Goal: Task Accomplishment & Management: Use online tool/utility

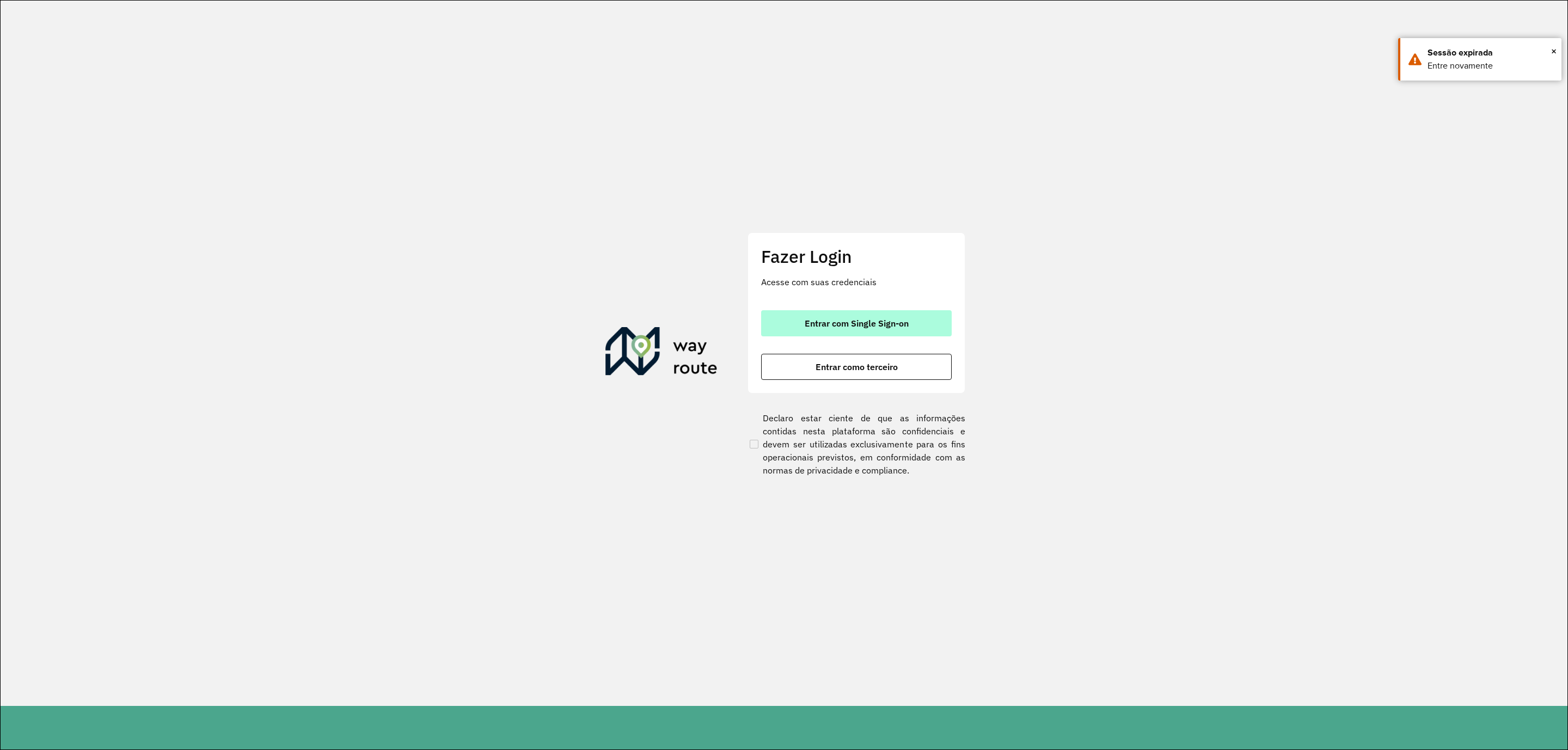
click at [873, 324] on span "Entrar com Single Sign-on" at bounding box center [857, 323] width 104 height 9
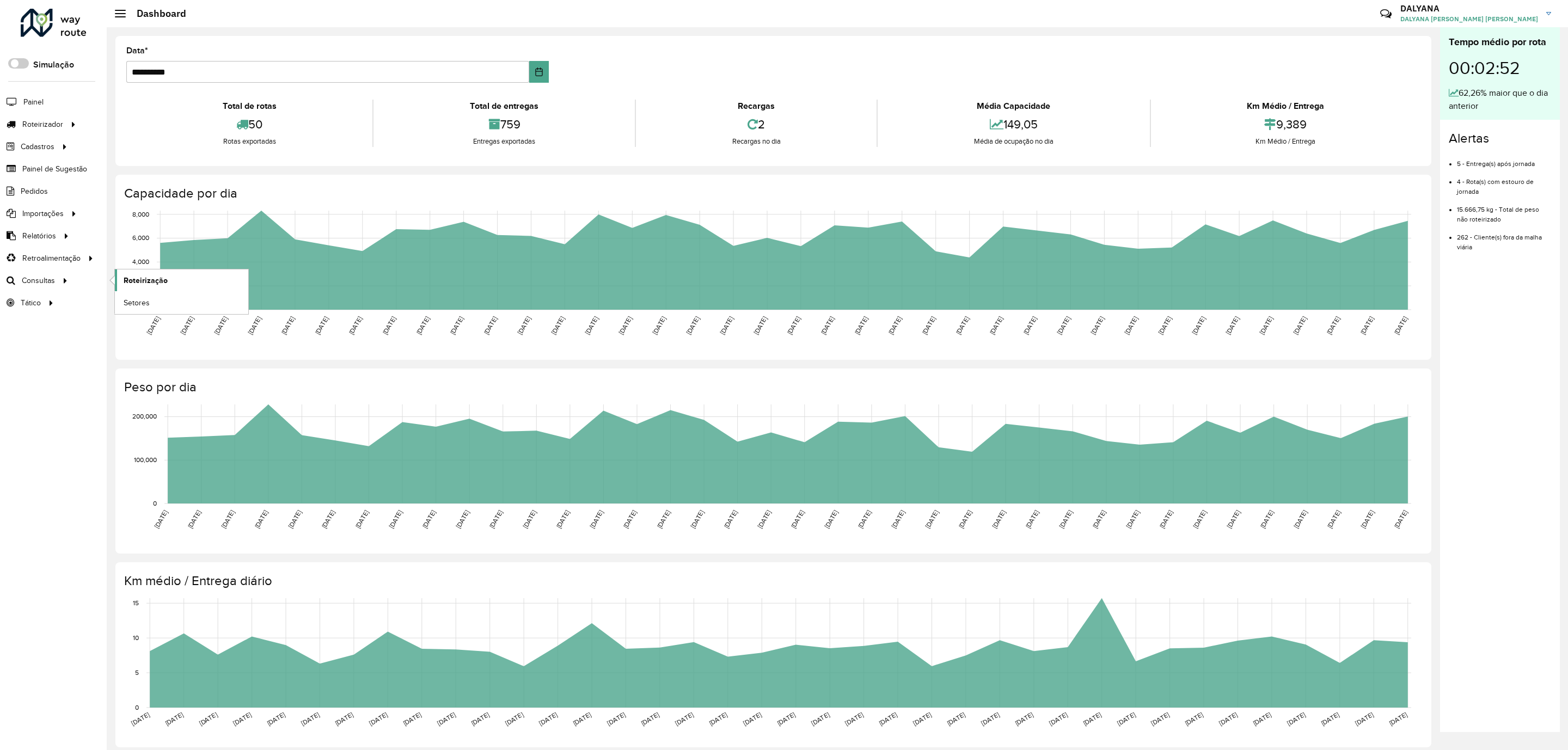
click at [150, 276] on link "Roteirização" at bounding box center [182, 280] width 134 height 22
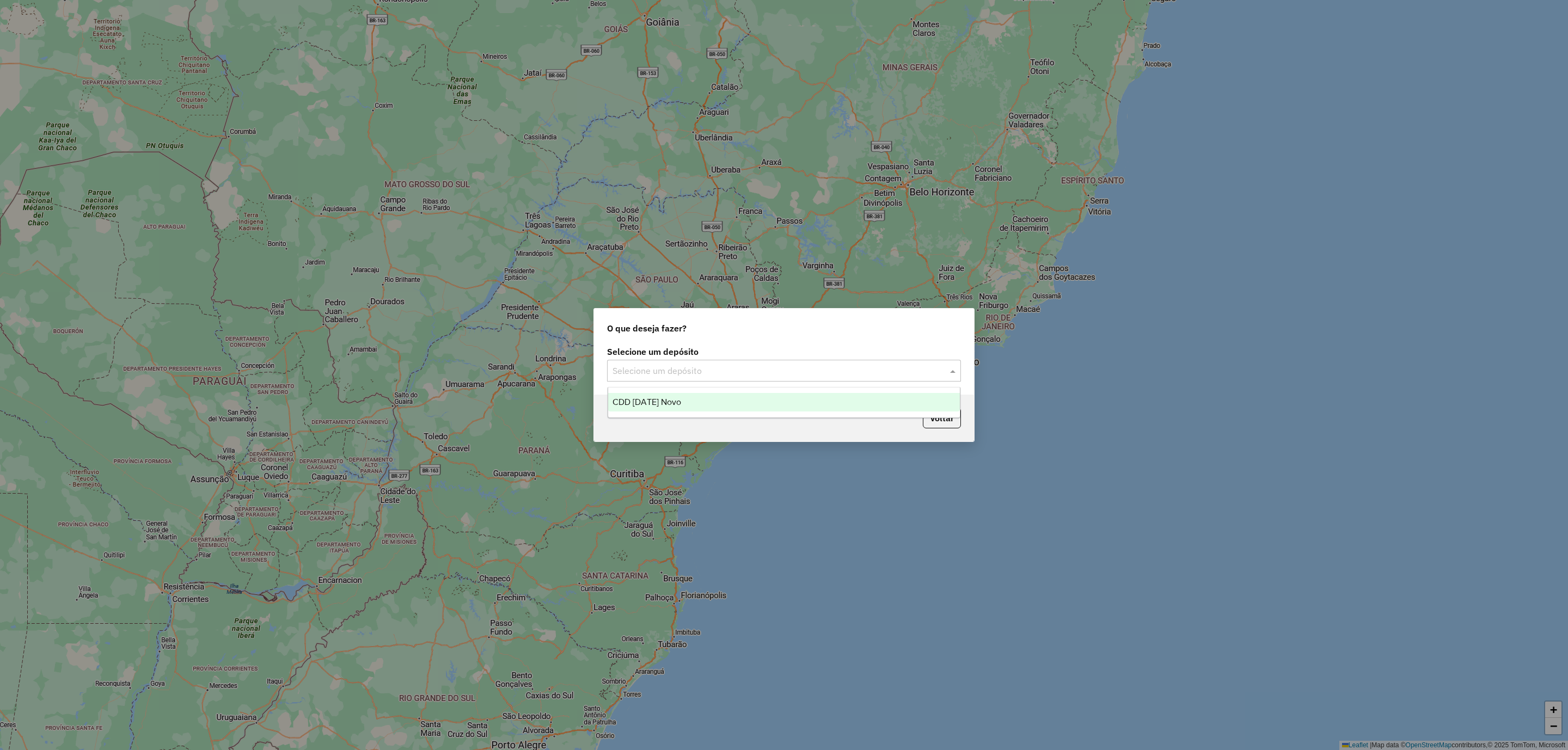
click at [736, 366] on input "text" at bounding box center [773, 371] width 321 height 13
click at [655, 403] on span "CDD [DATE] Novo" at bounding box center [647, 402] width 69 height 9
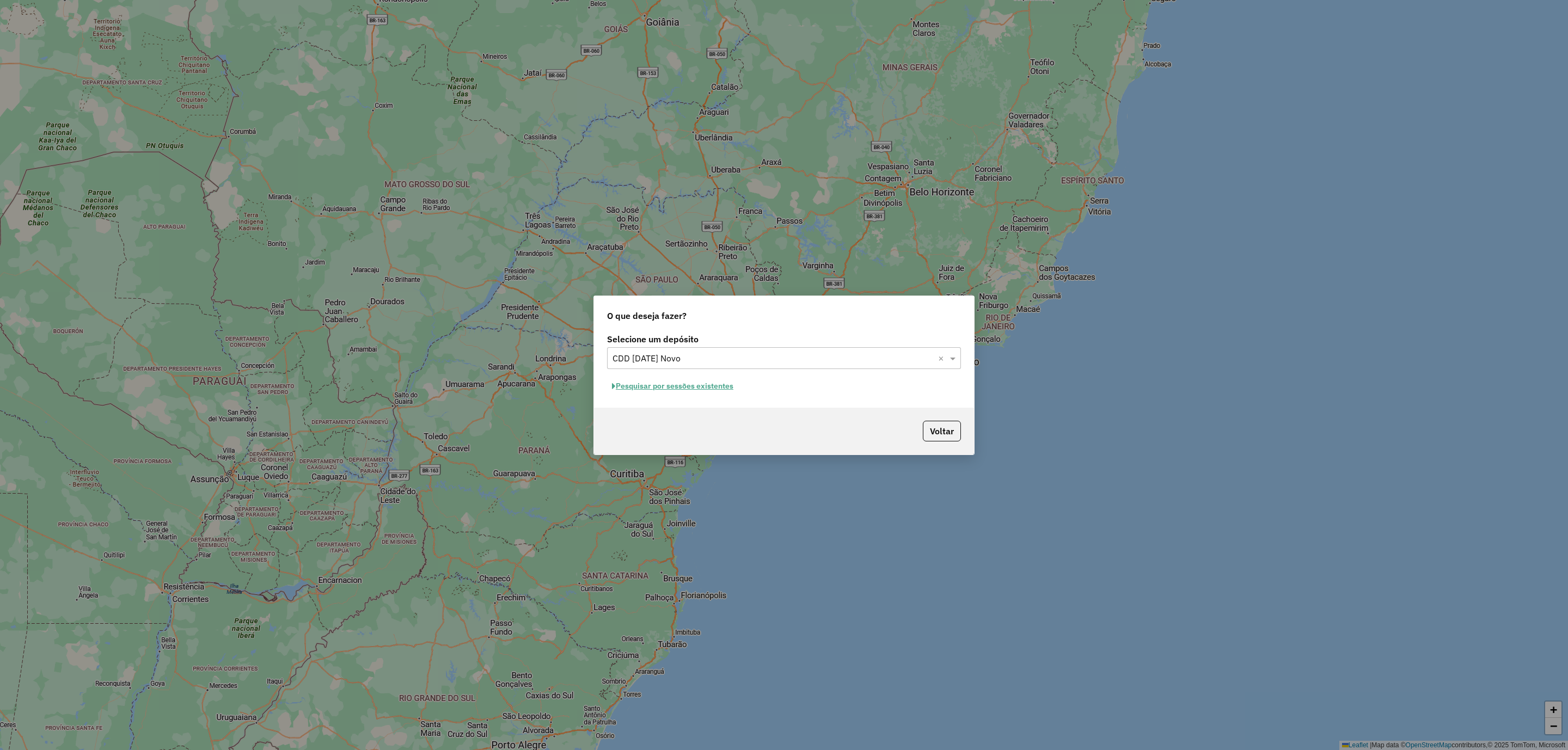
click at [796, 352] on input "text" at bounding box center [773, 359] width 321 height 13
click at [892, 240] on div "O que deseja fazer? Selecione um depósito Selecione um depósito × CDD Natal Nov…" at bounding box center [784, 375] width 1568 height 750
click at [701, 393] on button "Pesquisar por sessões existentes" at bounding box center [672, 386] width 131 height 17
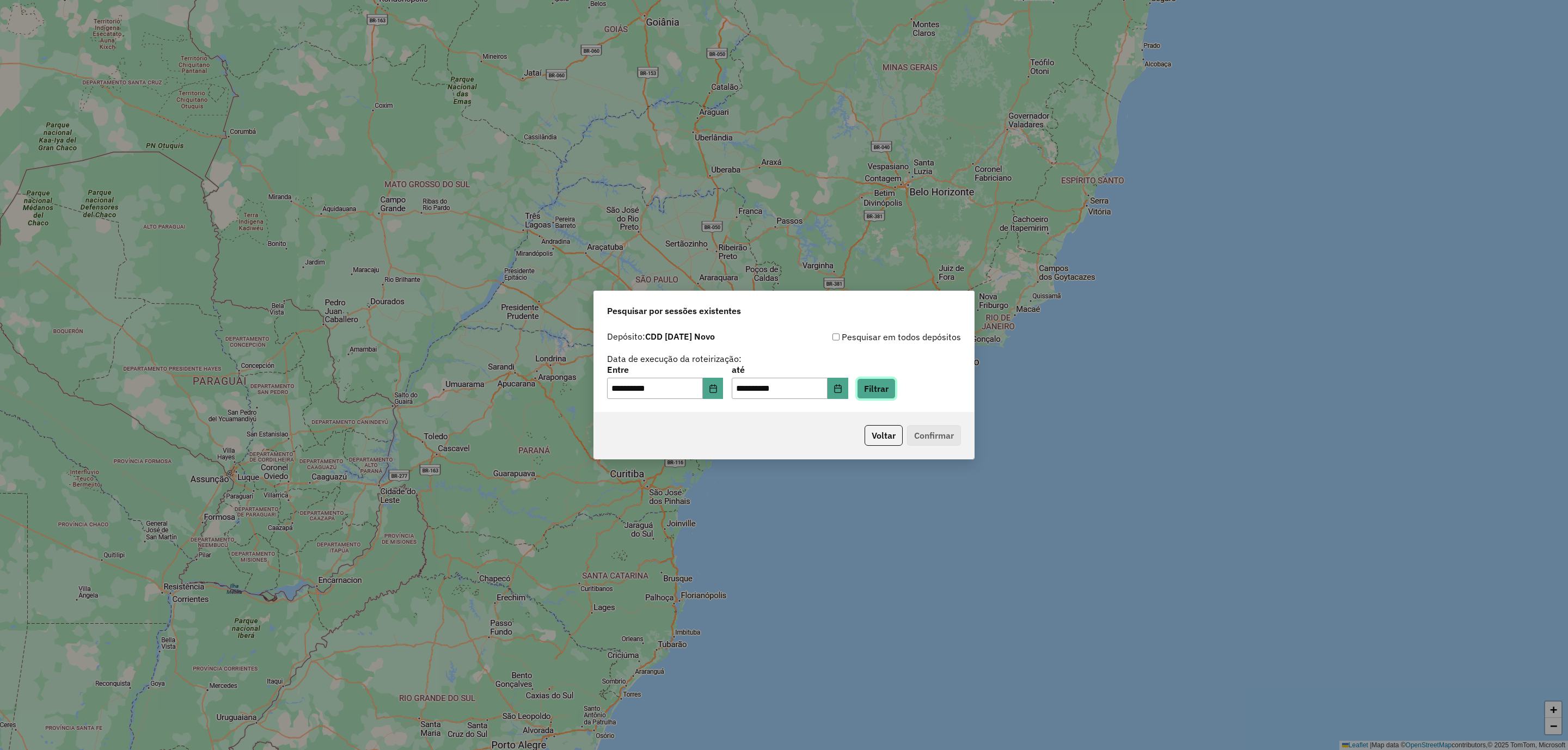
click at [895, 395] on button "Filtrar" at bounding box center [876, 389] width 38 height 21
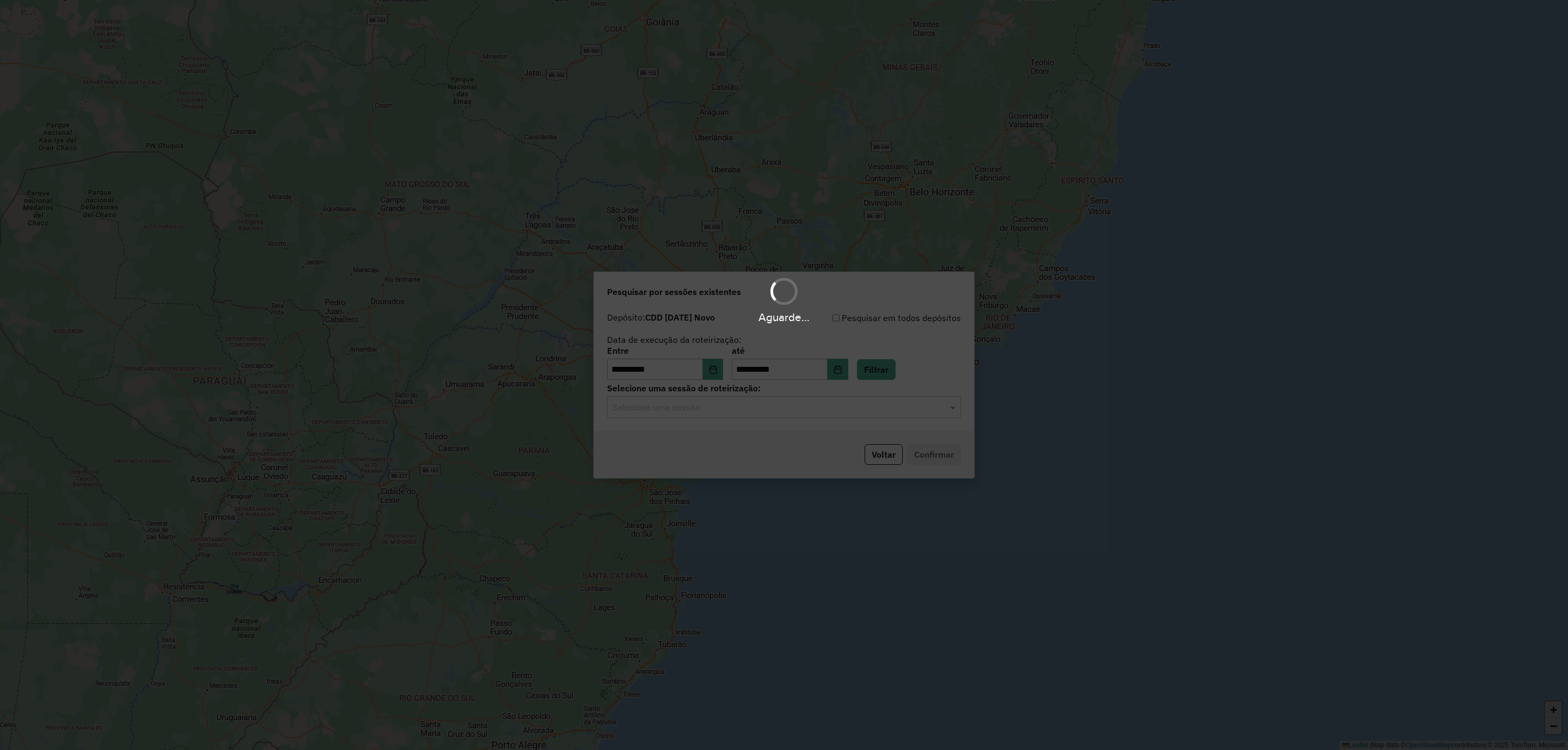
click at [738, 409] on input "text" at bounding box center [773, 407] width 321 height 13
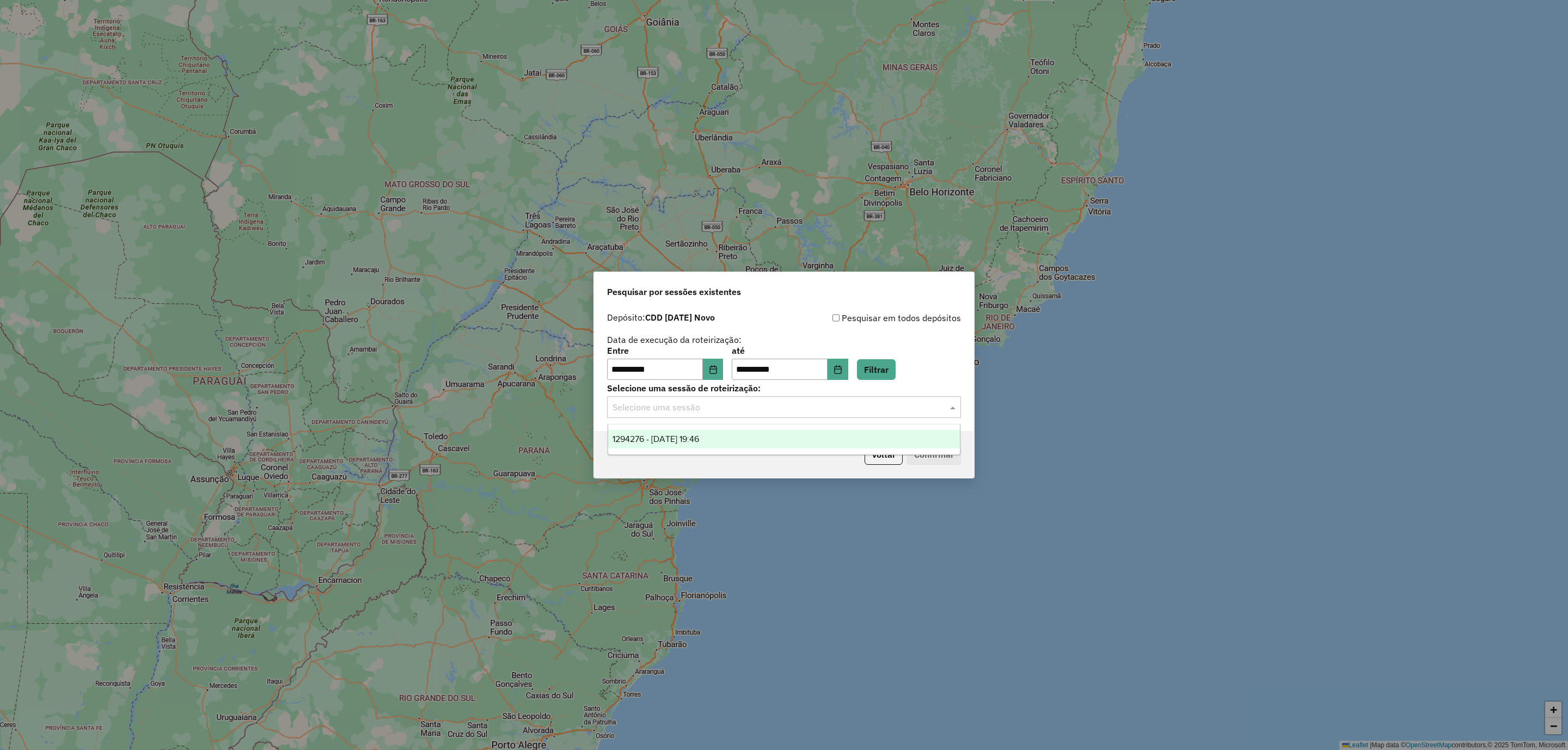
click at [684, 444] on div "1294276 - 14/10/2025 19:46" at bounding box center [784, 439] width 352 height 19
click at [921, 454] on button "Confirmar" at bounding box center [934, 455] width 54 height 21
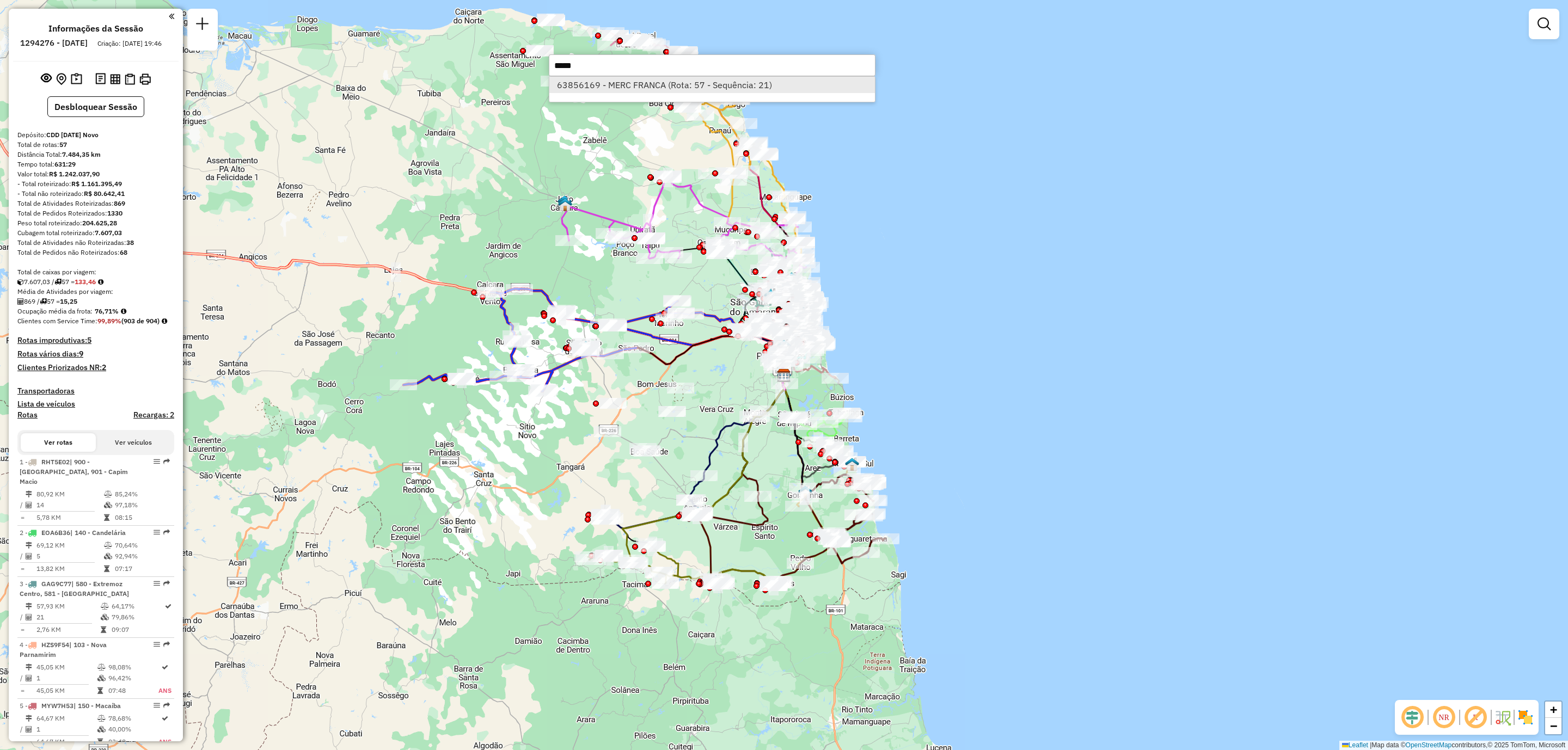
type input "*****"
click at [671, 88] on li "63856169 - MERC FRANCA (Rota: 57 - Sequência: 21)" at bounding box center [712, 85] width 326 height 16
select select "**********"
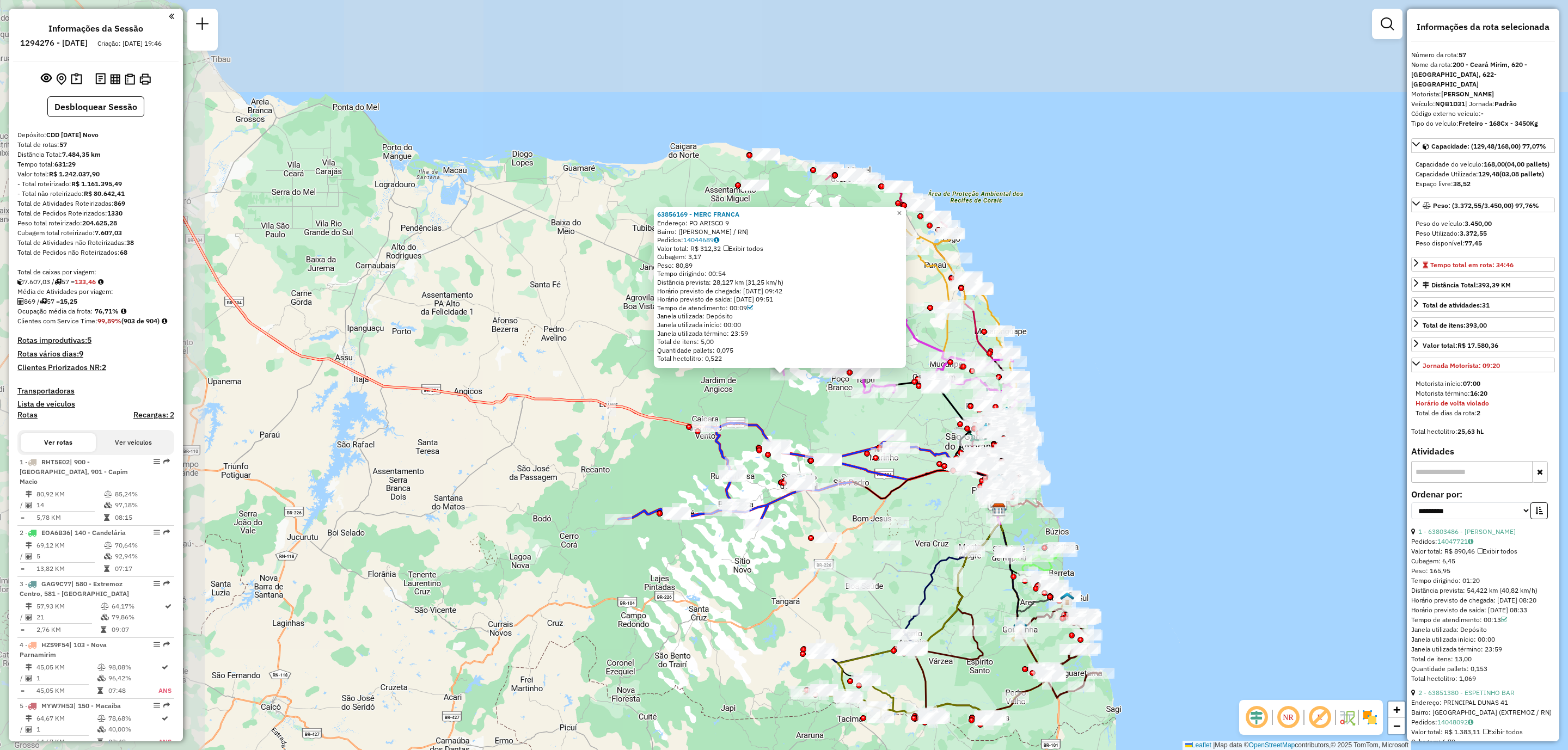
scroll to position [3528, 0]
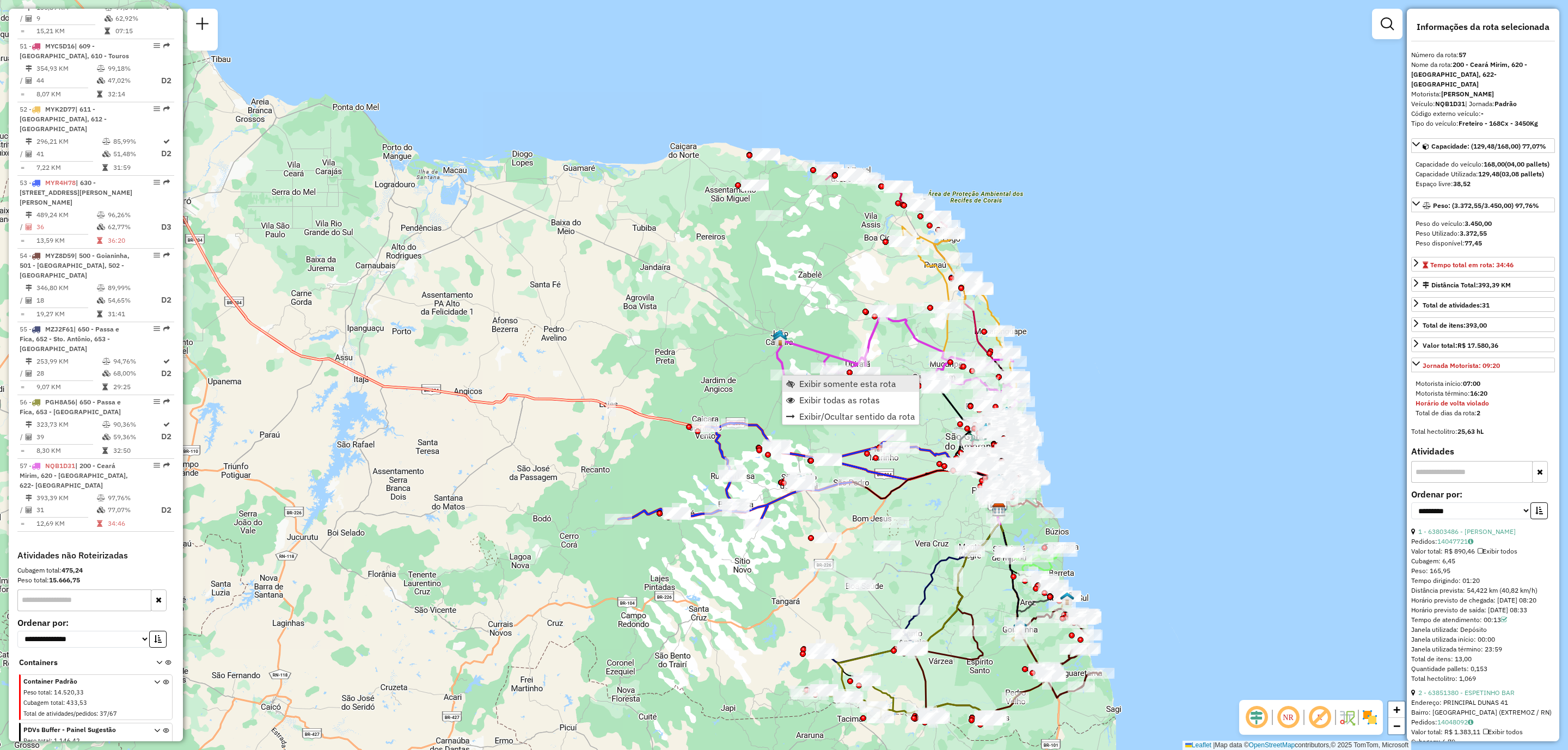
click at [872, 385] on span "Exibir somente esta rota" at bounding box center [847, 383] width 97 height 9
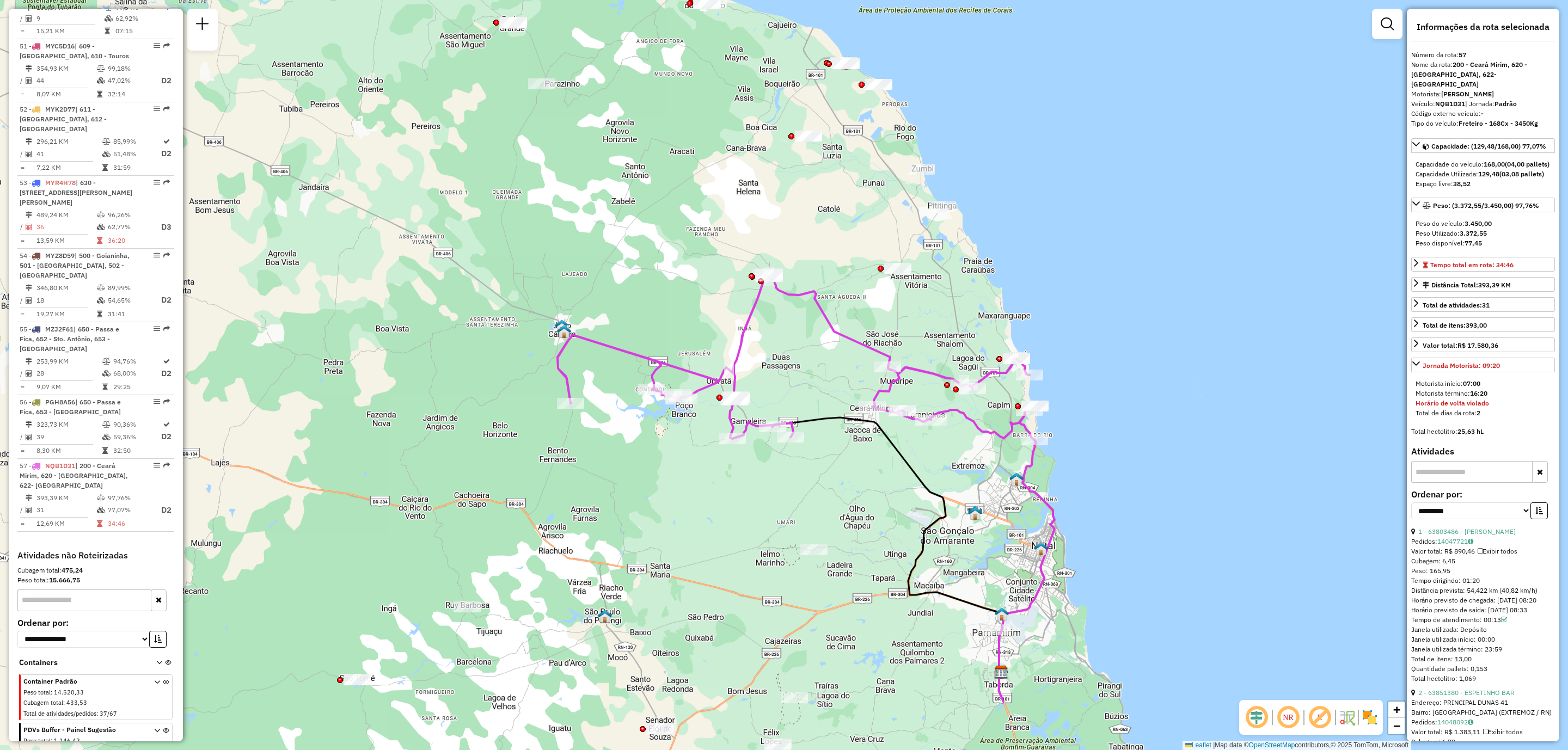
drag, startPoint x: 699, startPoint y: 385, endPoint x: 721, endPoint y: 496, distance: 113.2
click at [721, 496] on div "Janela de atendimento Grade de atendimento Capacidade Transportadoras Veículos …" at bounding box center [784, 375] width 1568 height 750
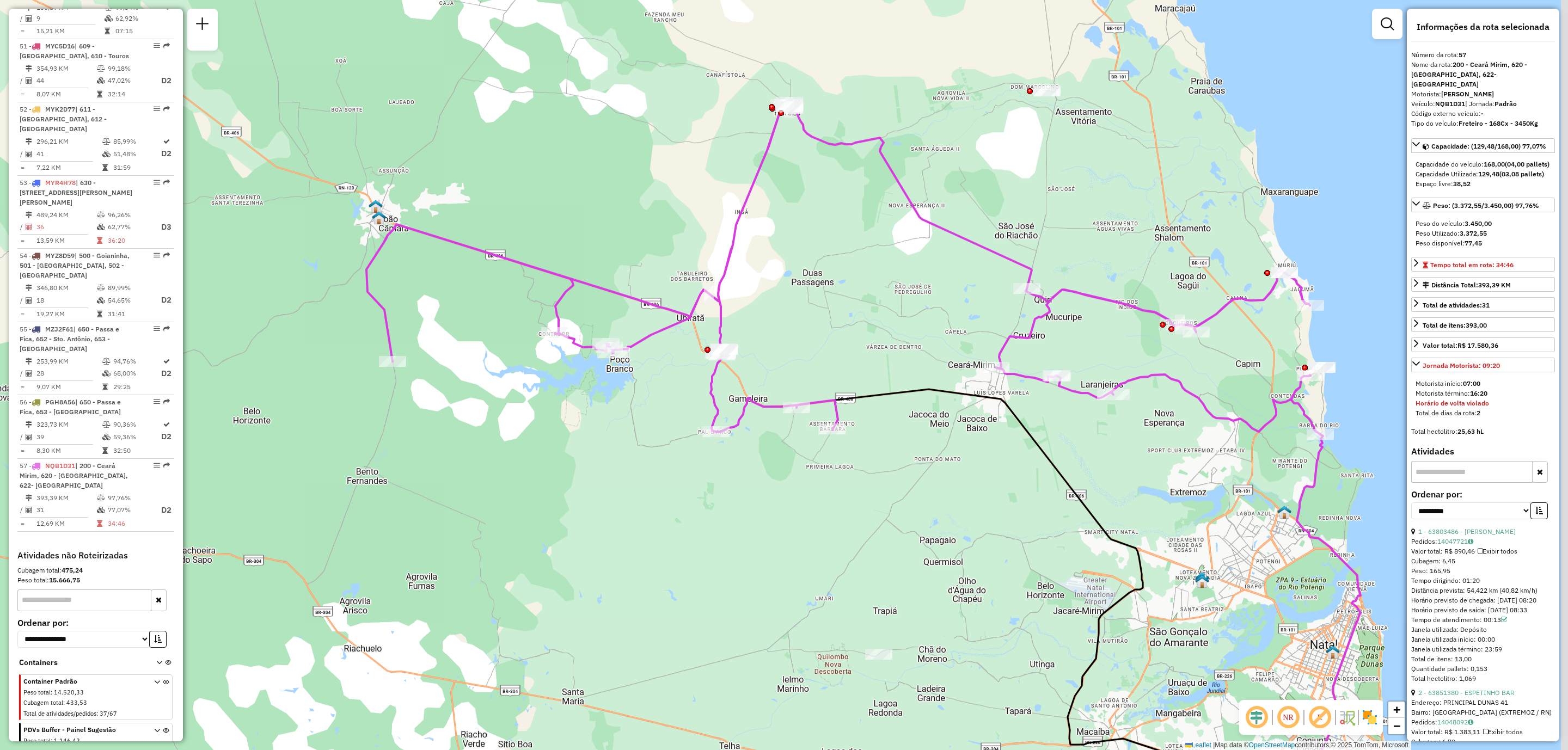
drag, startPoint x: 825, startPoint y: 433, endPoint x: 736, endPoint y: 472, distance: 97.2
click at [736, 472] on div "Janela de atendimento Grade de atendimento Capacidade Transportadoras Veículos …" at bounding box center [784, 375] width 1568 height 750
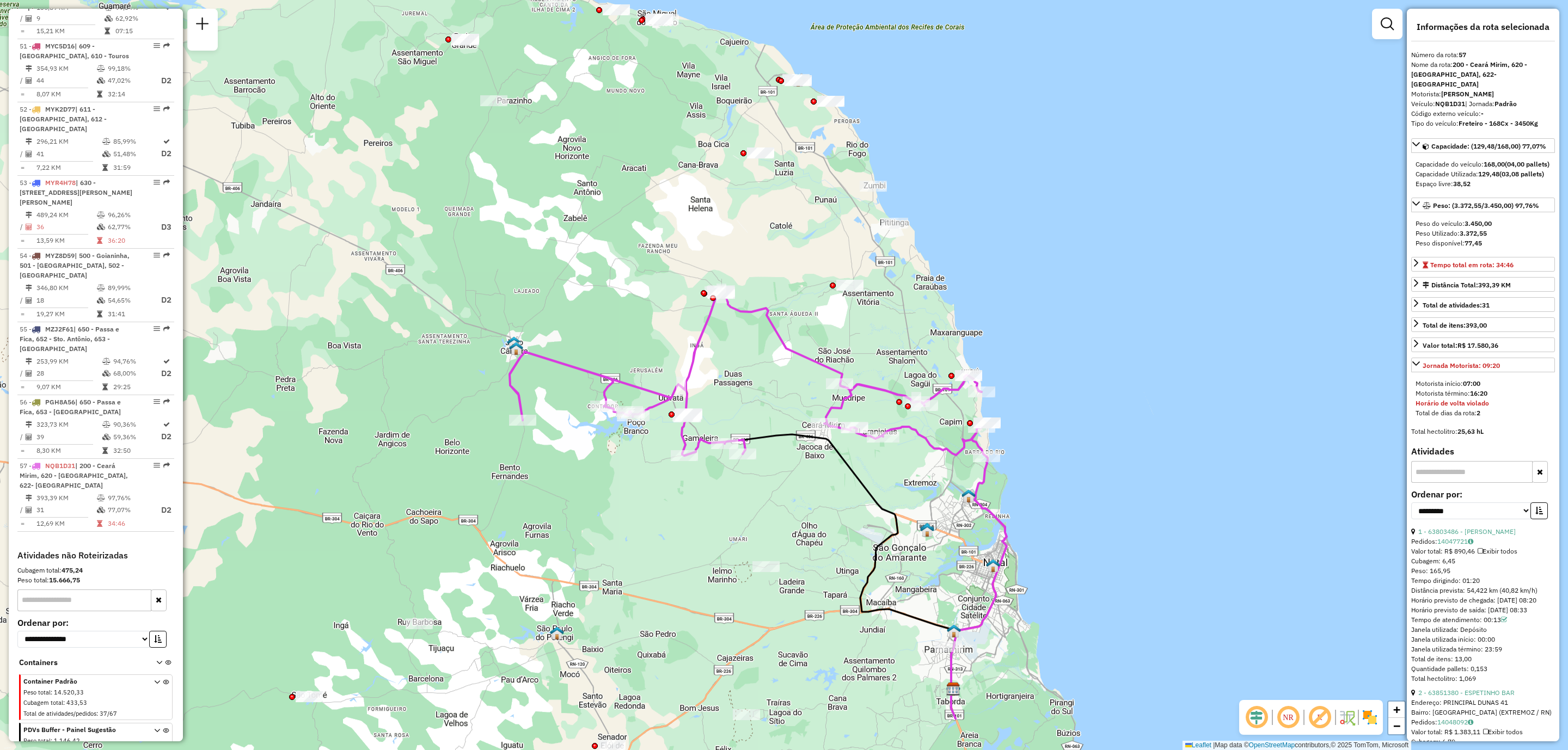
drag, startPoint x: 806, startPoint y: 494, endPoint x: 738, endPoint y: 490, distance: 68.1
click at [738, 490] on div "Janela de atendimento Grade de atendimento Capacidade Transportadoras Veículos …" at bounding box center [784, 375] width 1568 height 750
